Goal: Information Seeking & Learning: Understand process/instructions

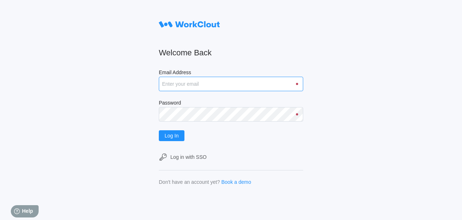
click at [171, 81] on input "Email Address" at bounding box center [231, 84] width 145 height 14
type input "[EMAIL_ADDRESS][DOMAIN_NAME]"
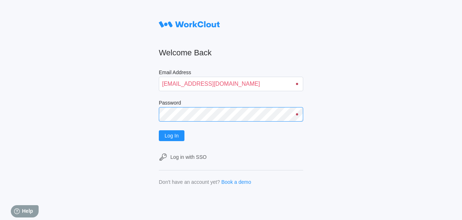
click at [159, 130] on button "Log In" at bounding box center [172, 135] width 26 height 11
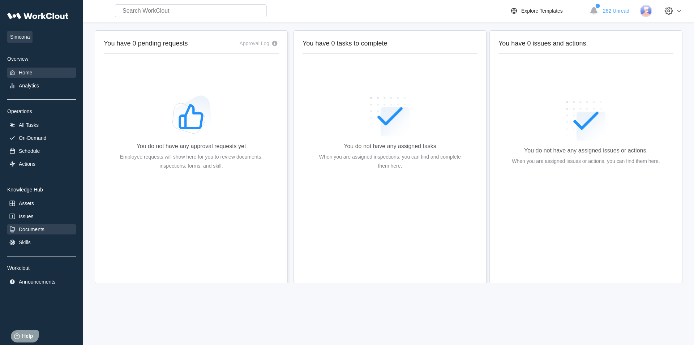
click at [29, 219] on div "Documents" at bounding box center [32, 230] width 26 height 6
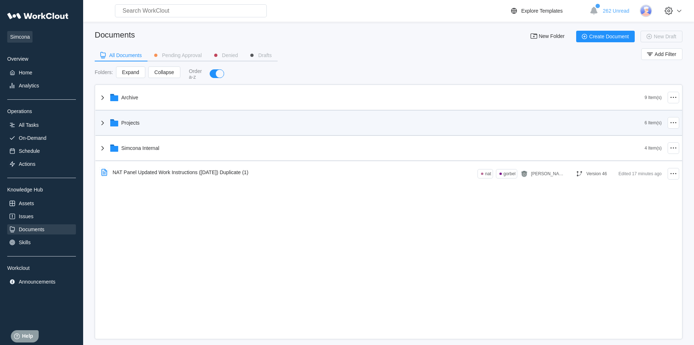
click at [146, 127] on div "Projects" at bounding box center [371, 122] width 546 height 19
click at [143, 124] on div "Projects" at bounding box center [371, 122] width 546 height 19
click at [142, 125] on div "Projects" at bounding box center [371, 122] width 546 height 19
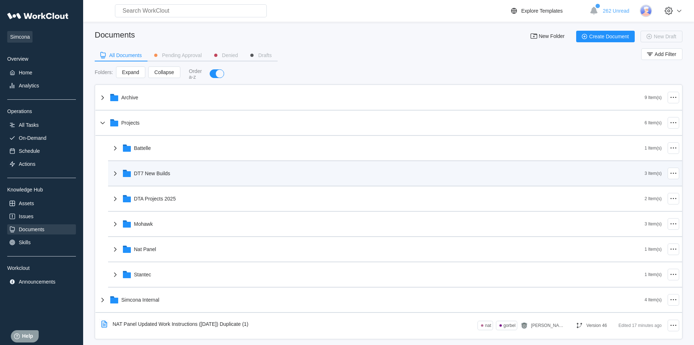
click at [167, 179] on div "DT7 New Builds" at bounding box center [378, 173] width 534 height 19
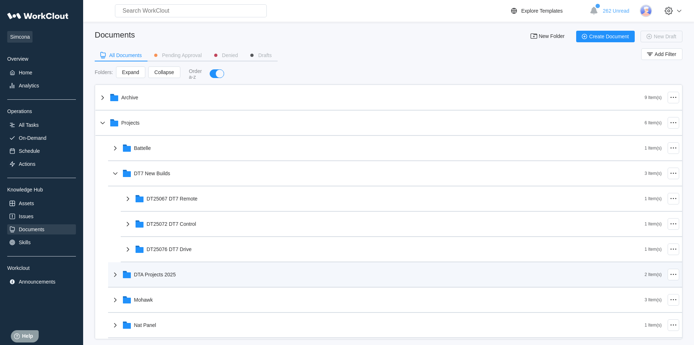
scroll to position [9, 0]
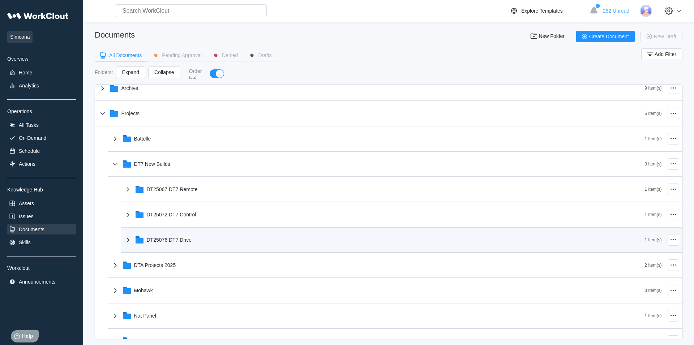
click at [186, 219] on div "DT25076 DT7 Drive" at bounding box center [169, 240] width 45 height 6
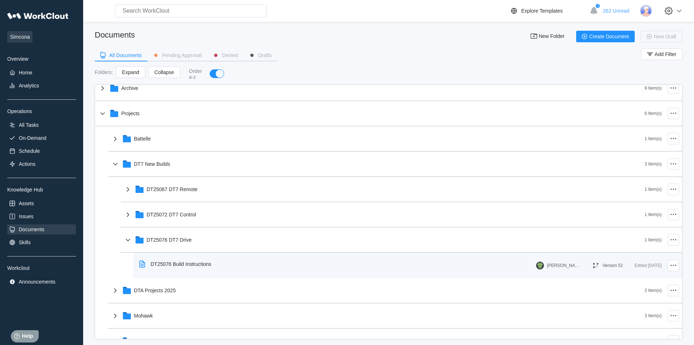
scroll to position [0, 0]
click at [211, 219] on div "DT25076 Build Instructions" at bounding box center [181, 264] width 61 height 6
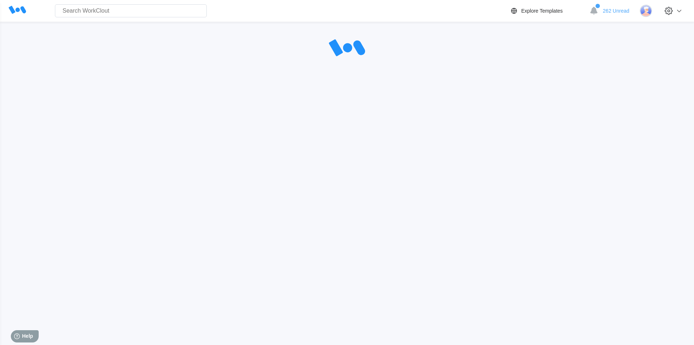
click at [210, 219] on div "Search for anything... Assets • Employees • Skills • Documents • Issues • Tasks…" at bounding box center [347, 151] width 694 height 303
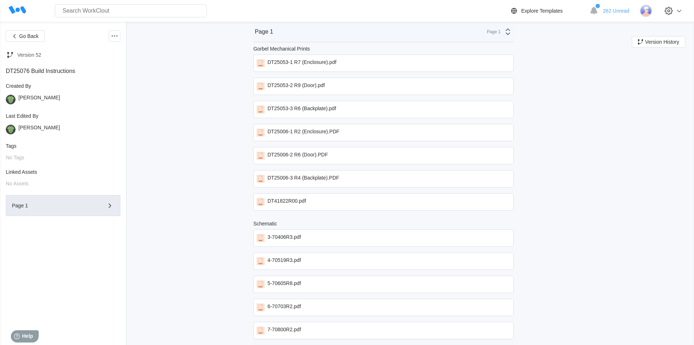
scroll to position [1918, 0]
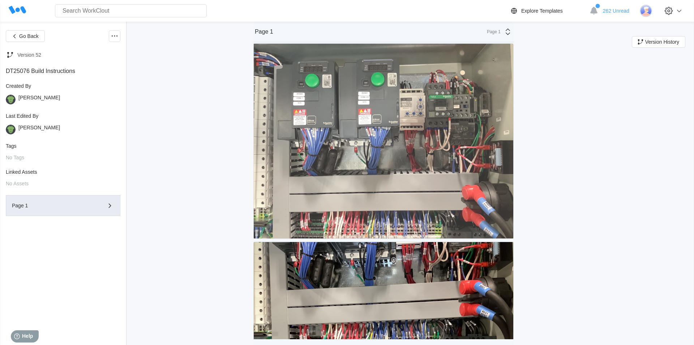
click at [448, 219] on img at bounding box center [383, 141] width 259 height 195
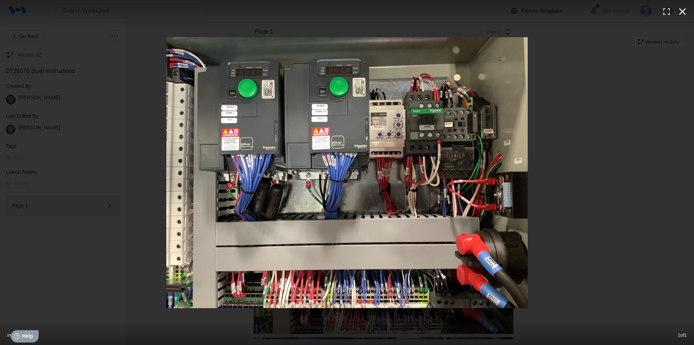
click at [462, 12] on icon "button" at bounding box center [682, 12] width 12 height 12
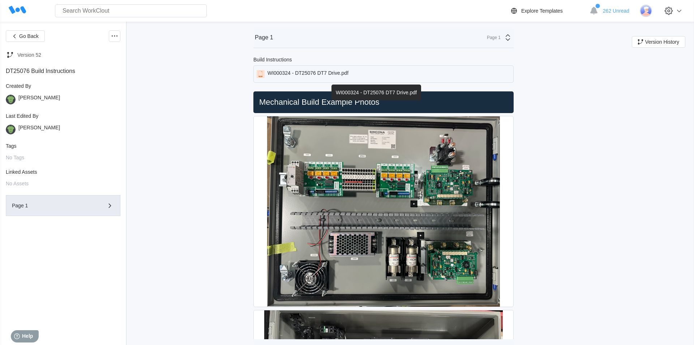
scroll to position [5, 0]
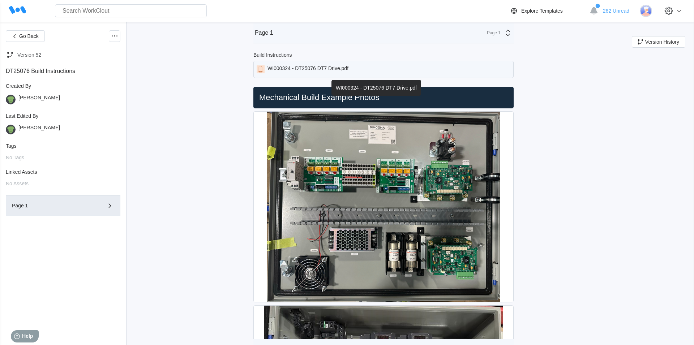
click at [341, 66] on div "WI000324 - DT25076 DT7 Drive.pdf" at bounding box center [307, 69] width 81 height 8
